Goal: Entertainment & Leisure: Consume media (video, audio)

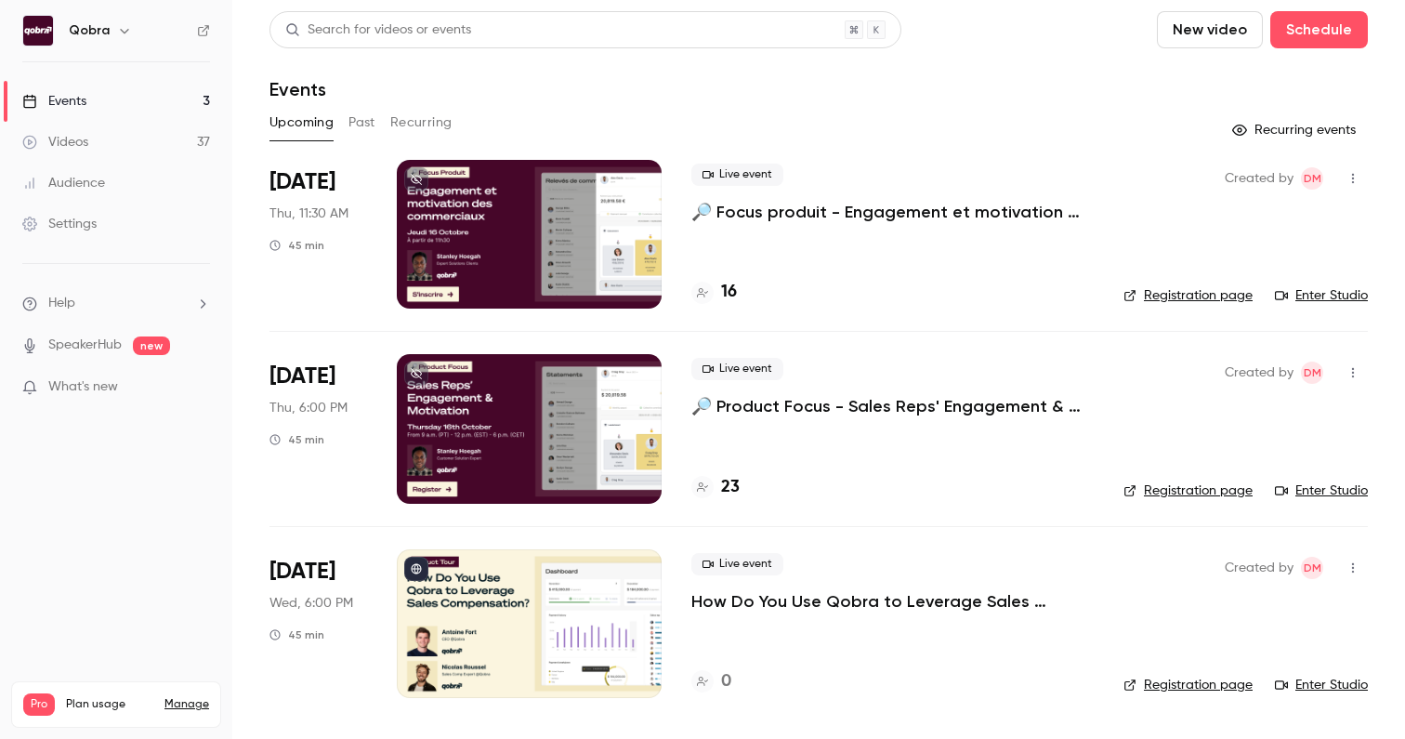
click at [355, 118] on button "Past" at bounding box center [362, 123] width 27 height 30
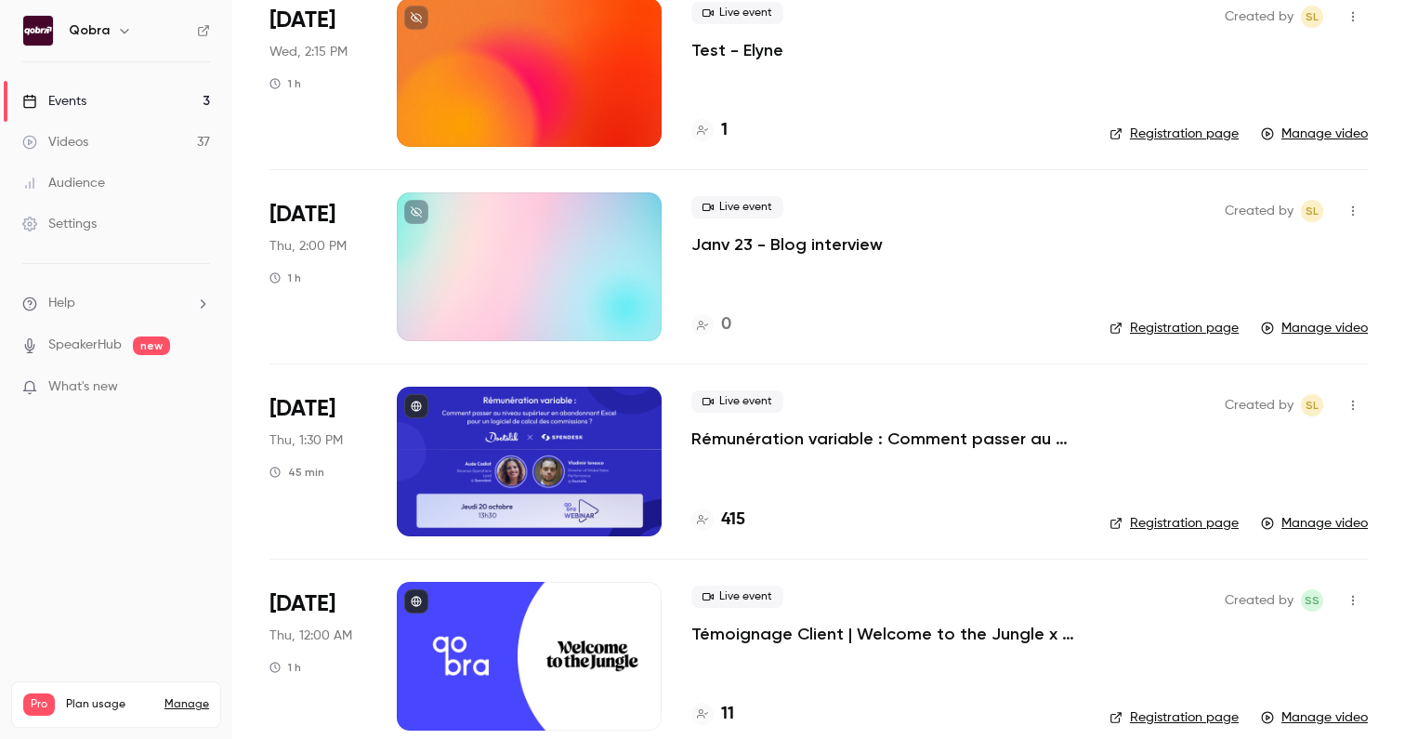
scroll to position [4483, 0]
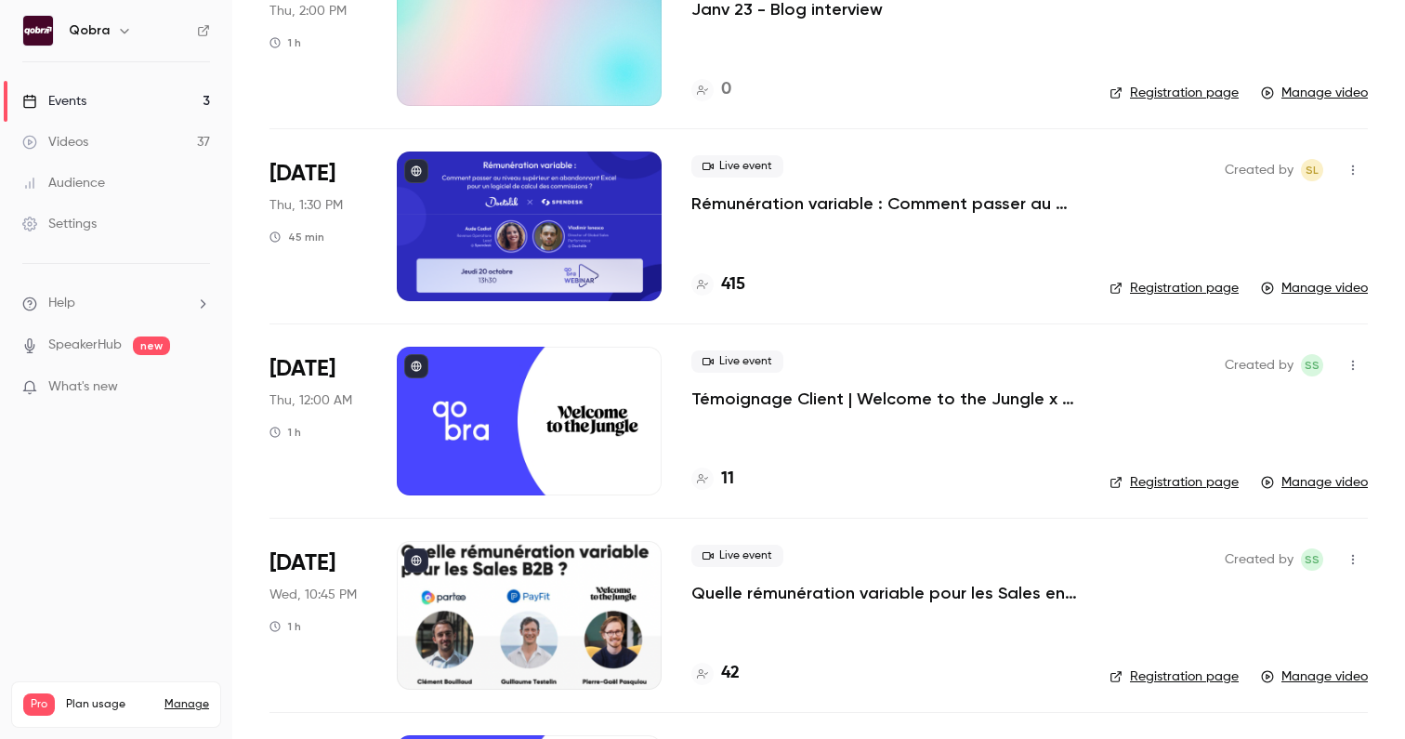
click at [848, 205] on p "Rémunération variable : Comment passer au niveau supérieur en abandonnant excel…" at bounding box center [886, 203] width 389 height 22
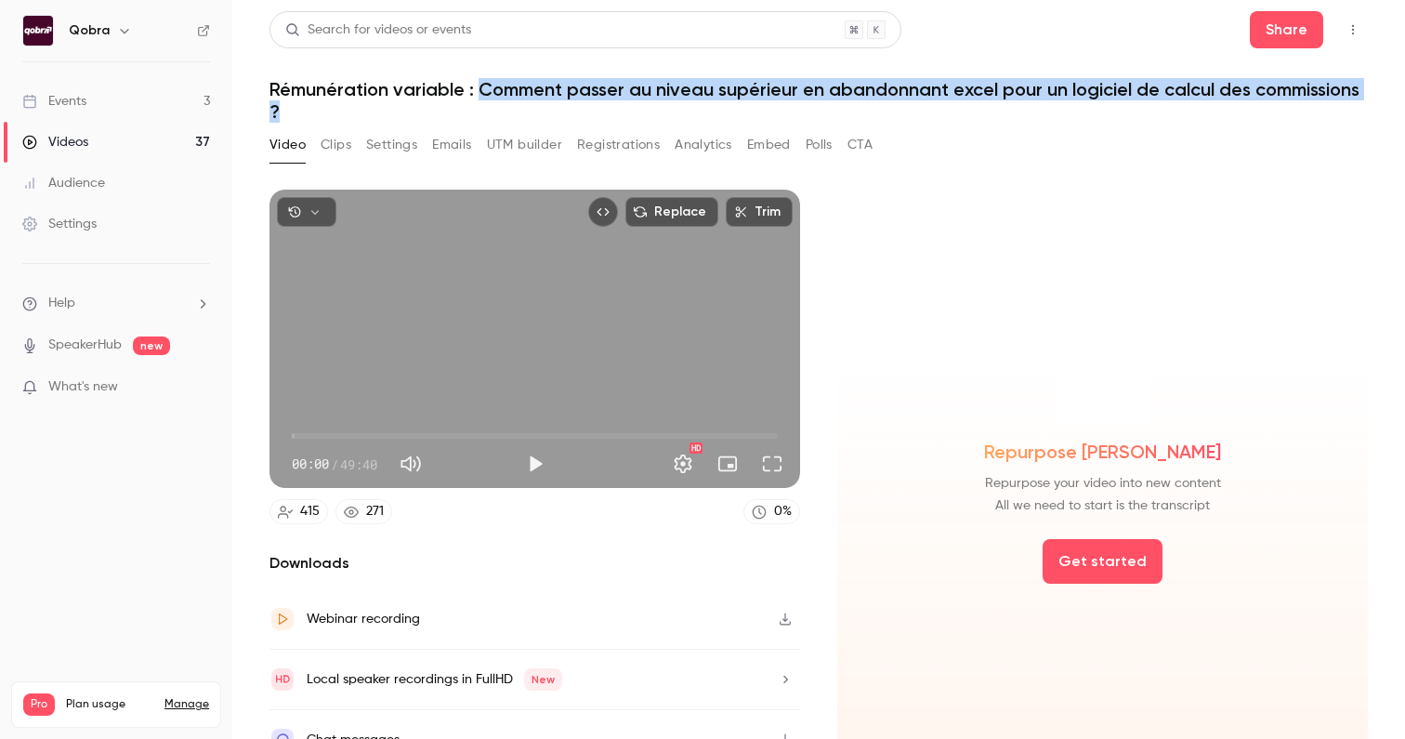
drag, startPoint x: 481, startPoint y: 87, endPoint x: 1305, endPoint y: 104, distance: 824.6
click at [1305, 104] on h1 "Rémunération variable : Comment passer au niveau supérieur en abandonnant excel…" at bounding box center [819, 100] width 1099 height 45
click at [716, 87] on h1 "Rémunération variable : Comment passer au niveau supérieur en abandonnant excel…" at bounding box center [819, 100] width 1099 height 45
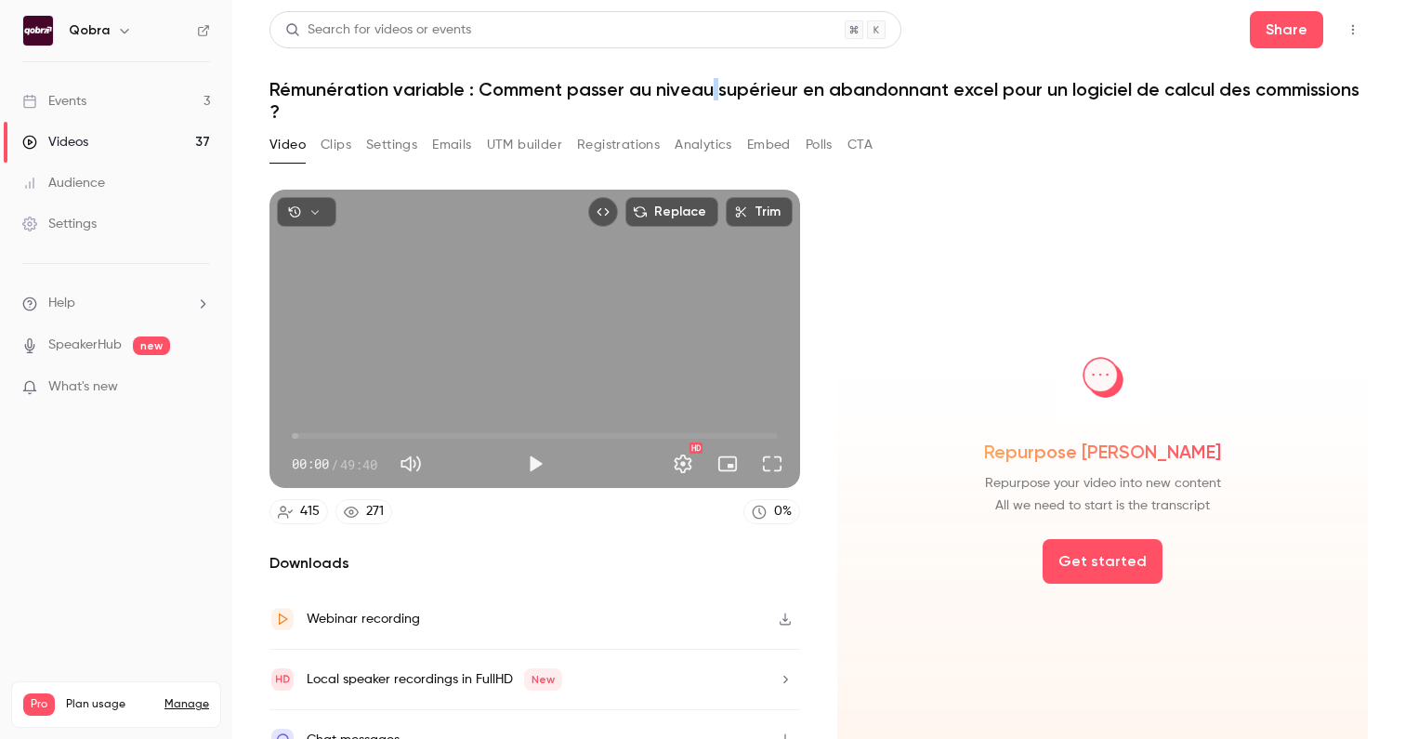
click at [716, 87] on h1 "Rémunération variable : Comment passer au niveau supérieur en abandonnant excel…" at bounding box center [819, 100] width 1099 height 45
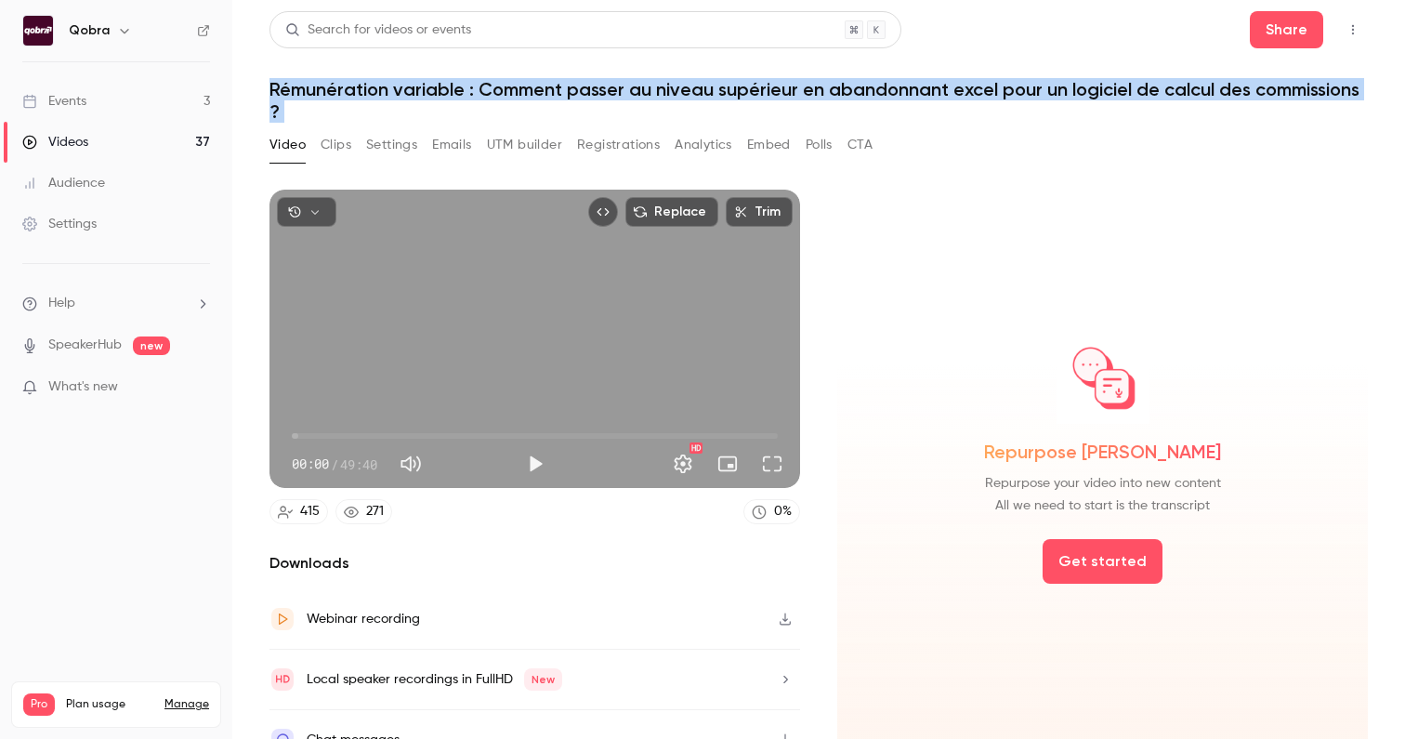
click at [716, 87] on h1 "Rémunération variable : Comment passer au niveau supérieur en abandonnant excel…" at bounding box center [819, 100] width 1099 height 45
click at [613, 87] on h1 "Rémunération variable : Comment passer au niveau supérieur en abandonnant excel…" at bounding box center [819, 100] width 1099 height 45
drag, startPoint x: 481, startPoint y: 90, endPoint x: 693, endPoint y: 130, distance: 215.7
click at [693, 130] on div "Search for videos or events Share Rémunération variable : Comment passer au niv…" at bounding box center [819, 369] width 1099 height 717
copy div "Comment passer au niveau supérieur en abandonnant excel pour un logiciel de cal…"
